Goal: Information Seeking & Learning: Find specific fact

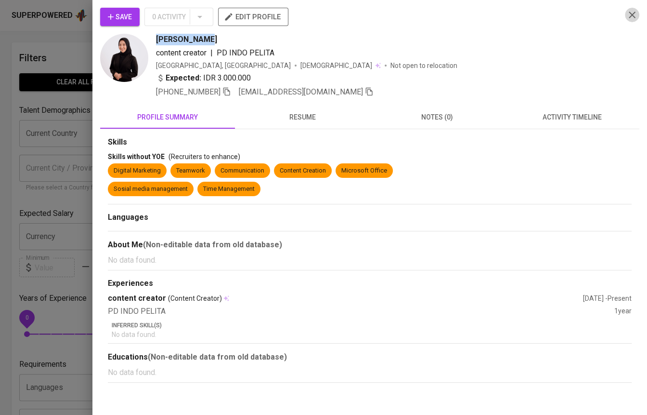
click at [636, 14] on icon "button" at bounding box center [633, 15] width 12 height 12
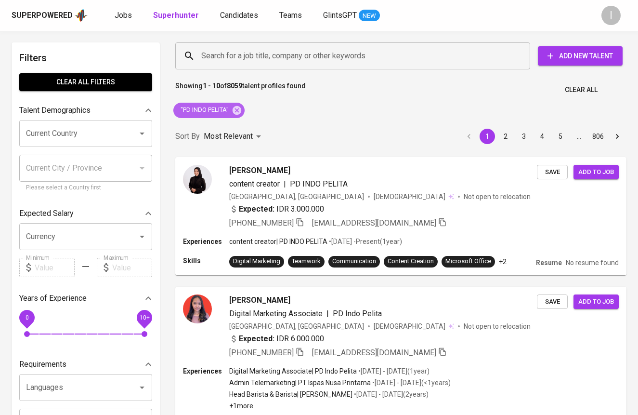
click at [229, 112] on span ""PD INDO PELITA"" at bounding box center [203, 109] width 61 height 9
click at [236, 109] on icon at bounding box center [237, 110] width 11 height 11
click at [313, 57] on input "Search for a job title, company or other keywords" at bounding box center [355, 56] width 313 height 18
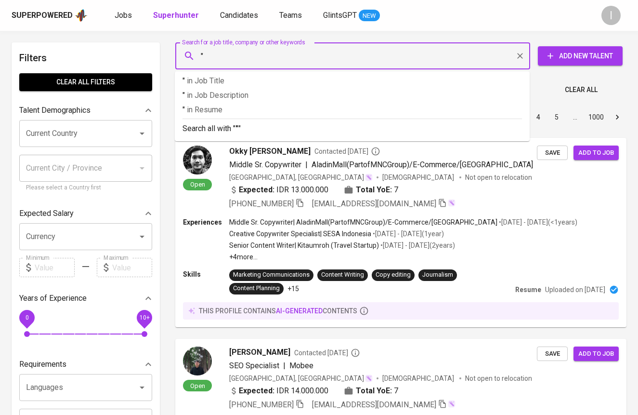
paste input "SARTONET FILTRASI [GEOGRAPHIC_DATA]"
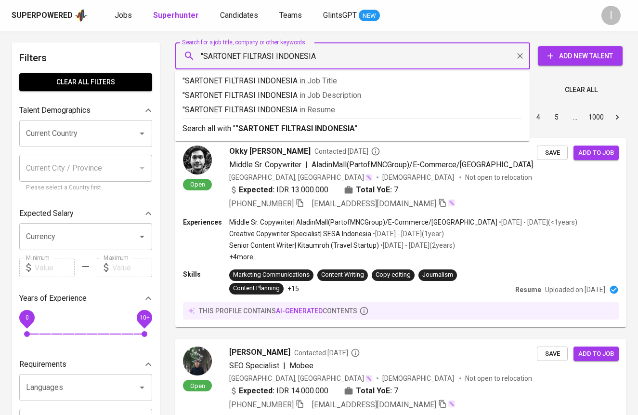
type input ""SARTONET FILTRASI INDONESIA""
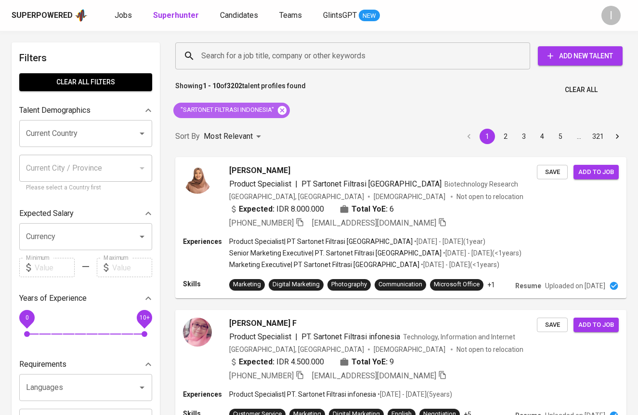
click at [283, 106] on icon at bounding box center [282, 109] width 9 height 9
click at [325, 65] on div "Search for a job title, company or other keywords" at bounding box center [352, 55] width 355 height 27
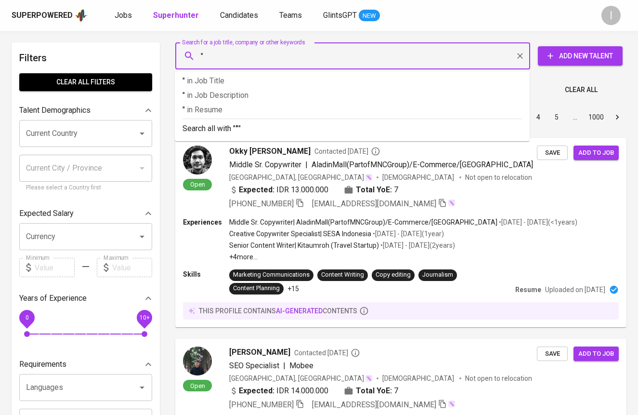
paste input "Sartorius"
type input ""Sartorius""
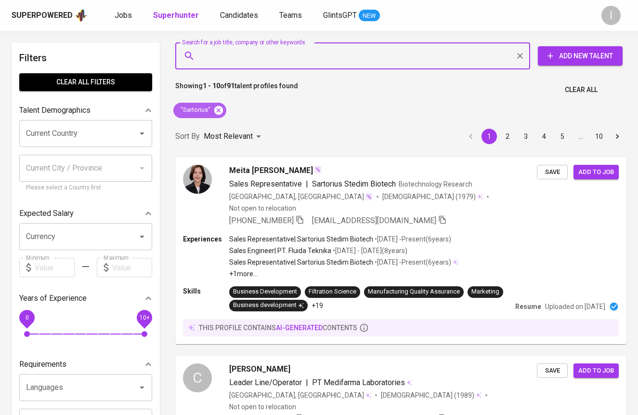
click at [219, 110] on icon at bounding box center [218, 110] width 11 height 11
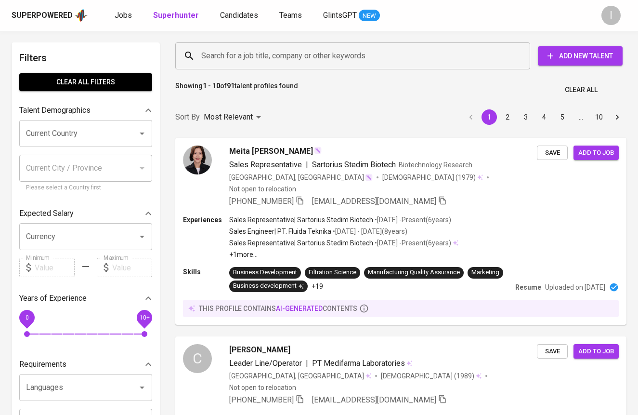
click at [323, 56] on input "Search for a job title, company or other keywords" at bounding box center [355, 56] width 313 height 18
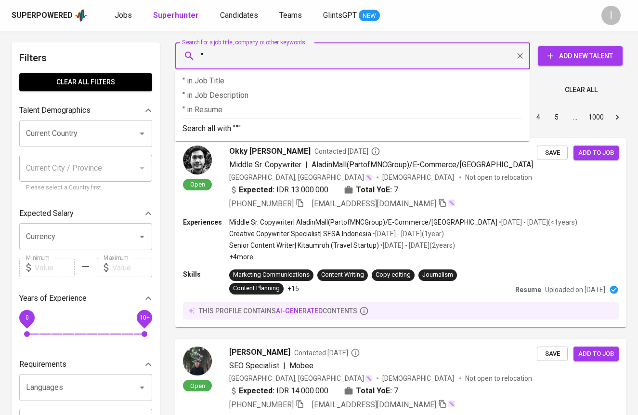
paste input "[PERSON_NAME] - Product Specialist at PT Sartonet ..."
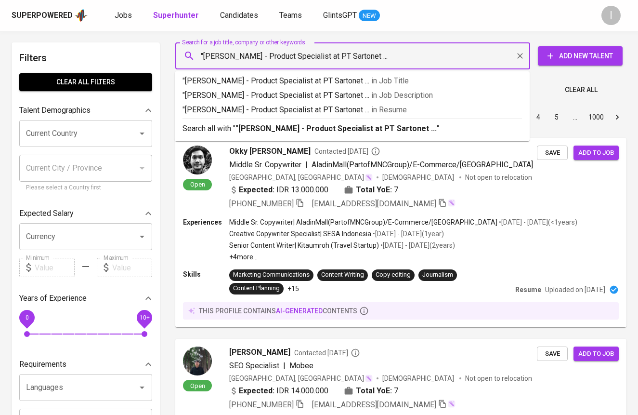
drag, startPoint x: 263, startPoint y: 59, endPoint x: 409, endPoint y: 64, distance: 146.0
click at [408, 64] on input ""[PERSON_NAME] - Product Specialist at PT Sartonet ..." at bounding box center [355, 56] width 313 height 18
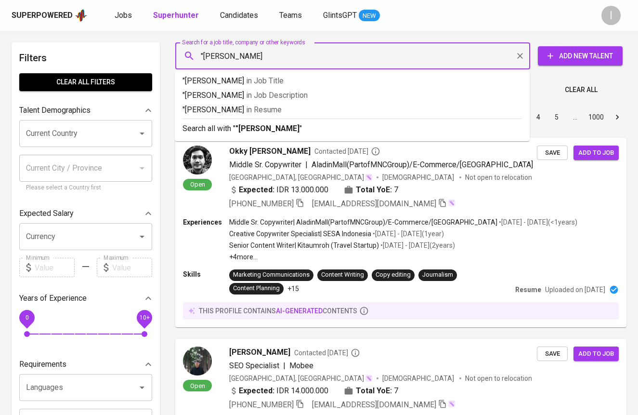
type input ""[PERSON_NAME]""
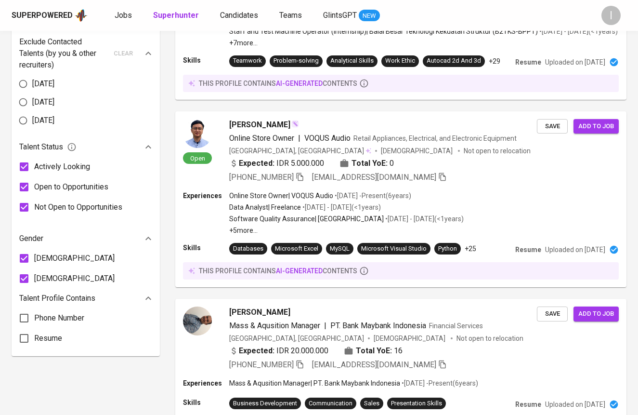
scroll to position [1455, 0]
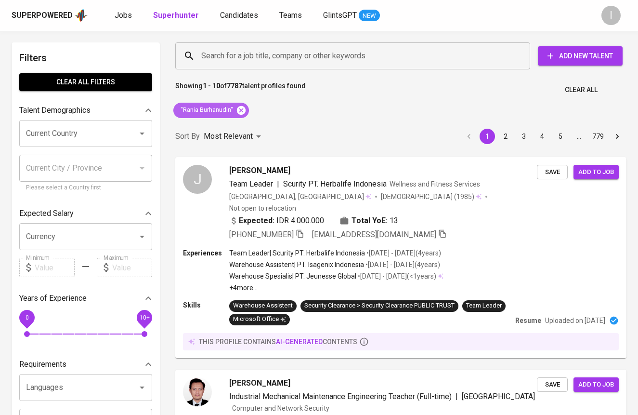
click at [240, 107] on icon at bounding box center [241, 109] width 9 height 9
click at [313, 57] on input "Search for a job title, company or other keywords" at bounding box center [355, 56] width 313 height 18
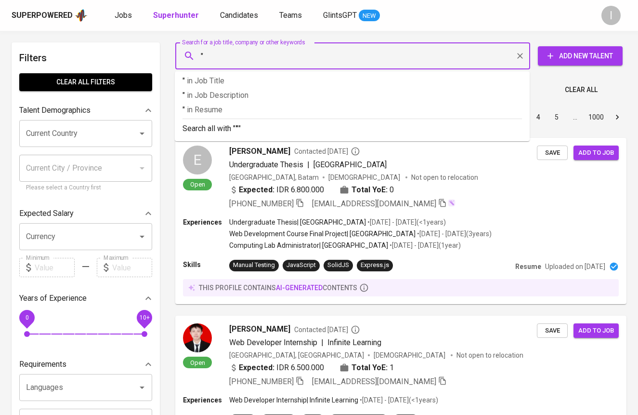
paste input "tenaris"
type input ""tenaris""
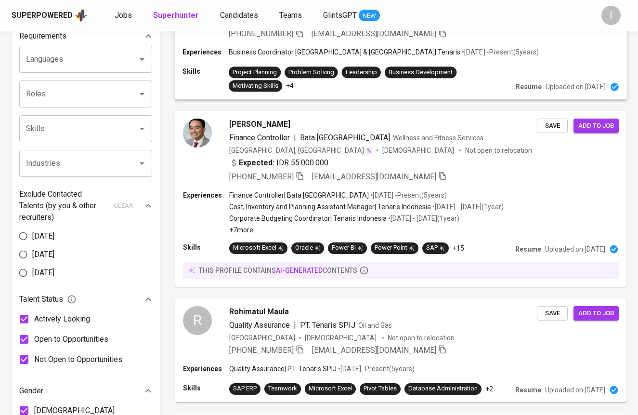
scroll to position [231, 0]
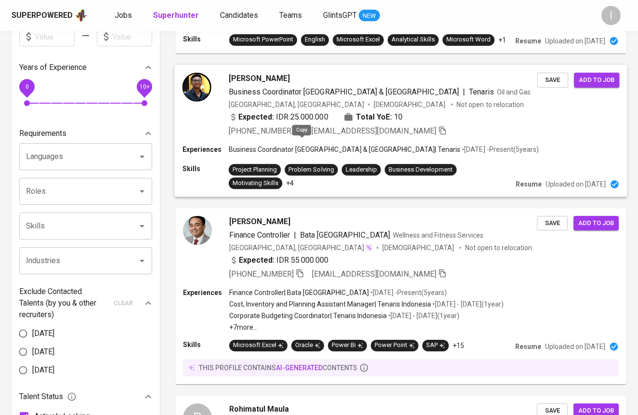
click at [301, 134] on icon "button" at bounding box center [299, 130] width 9 height 9
